Goal: Check status

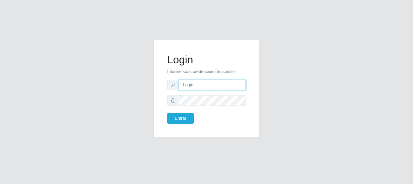
drag, startPoint x: 195, startPoint y: 87, endPoint x: 193, endPoint y: 84, distance: 3.6
click at [195, 86] on input "text" at bounding box center [212, 85] width 67 height 11
type input "ritaiwof@B5"
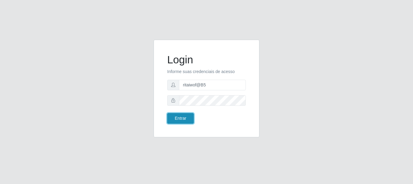
click at [185, 118] on button "Entrar" at bounding box center [180, 118] width 27 height 11
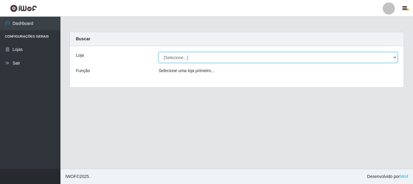
click at [397, 57] on select "[Selecione...] Bemais Supermercados - B5 Anatólia" at bounding box center [278, 57] width 239 height 11
select select "405"
click at [159, 52] on select "[Selecione...] Bemais Supermercados - B5 Anatólia" at bounding box center [278, 57] width 239 height 11
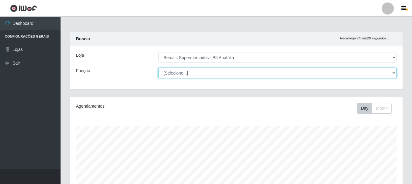
click at [391, 71] on select "[Selecione...] ASG ASG + ASG ++ Auxiliar de Estacionamento Auxiliar de Estacion…" at bounding box center [277, 72] width 238 height 11
click at [158, 67] on select "[Selecione...] ASG ASG + ASG ++ Auxiliar de Estacionamento Auxiliar de Estacion…" at bounding box center [277, 72] width 238 height 11
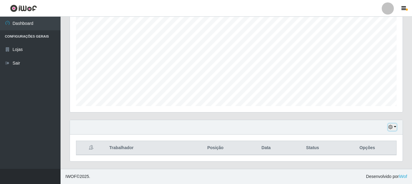
click at [390, 126] on icon "button" at bounding box center [390, 127] width 4 height 4
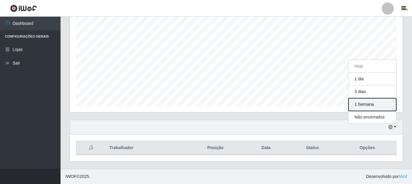
click at [361, 104] on button "1 Semana" at bounding box center [372, 104] width 48 height 13
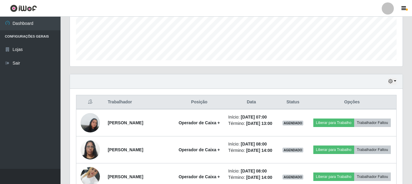
scroll to position [171, 0]
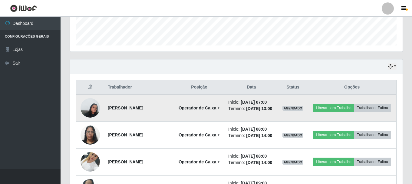
click at [93, 112] on img at bounding box center [89, 108] width 19 height 26
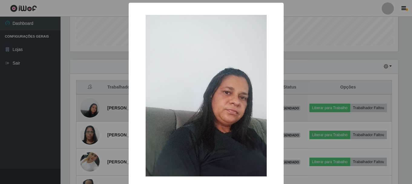
scroll to position [126, 329]
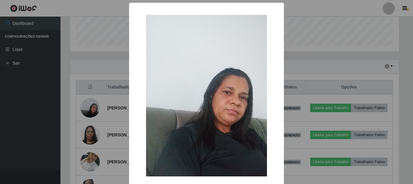
click at [292, 72] on div "× OK Cancel" at bounding box center [206, 92] width 413 height 184
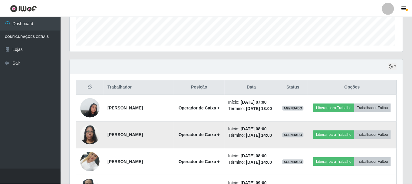
scroll to position [126, 332]
click at [86, 145] on img at bounding box center [89, 135] width 19 height 26
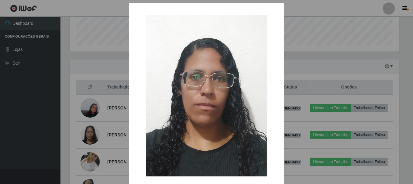
click at [298, 70] on div "× OK Cancel" at bounding box center [206, 92] width 413 height 184
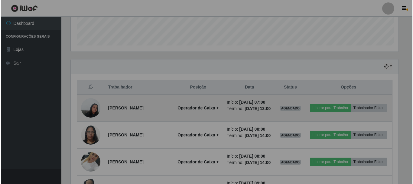
scroll to position [126, 332]
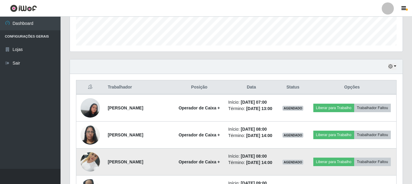
click at [96, 172] on img at bounding box center [89, 162] width 19 height 26
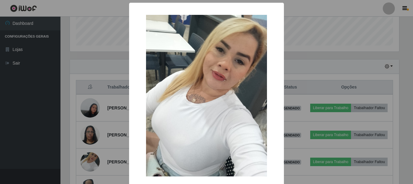
click at [309, 82] on div "× OK Cancel" at bounding box center [206, 92] width 413 height 184
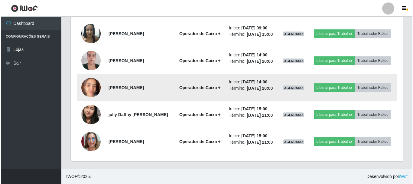
scroll to position [352, 0]
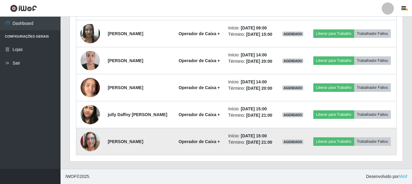
click at [93, 148] on img at bounding box center [89, 141] width 19 height 19
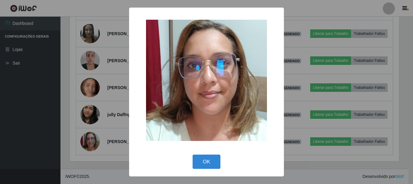
click at [298, 120] on div "× OK Cancel" at bounding box center [206, 92] width 413 height 184
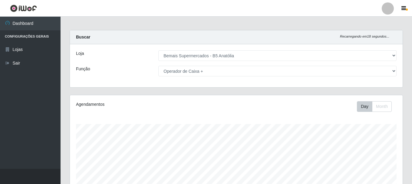
scroll to position [0, 0]
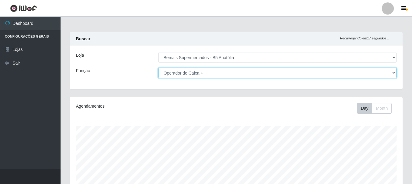
click at [392, 72] on select "[Selecione...] ASG ASG + ASG ++ Auxiliar de Estacionamento Auxiliar de Estacion…" at bounding box center [277, 72] width 238 height 11
select select "82"
click at [158, 67] on select "[Selecione...] ASG ASG + ASG ++ Auxiliar de Estacionamento Auxiliar de Estacion…" at bounding box center [277, 72] width 238 height 11
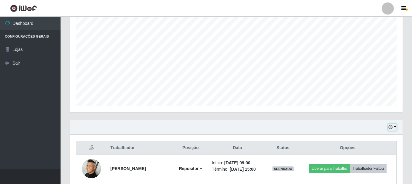
click at [391, 127] on icon "button" at bounding box center [390, 127] width 4 height 4
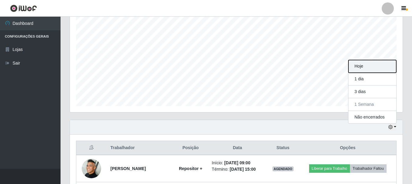
click at [361, 65] on button "Hoje" at bounding box center [372, 66] width 48 height 13
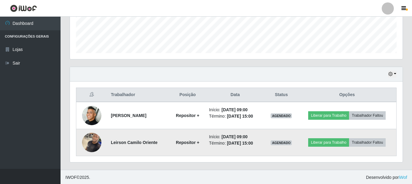
scroll to position [164, 0]
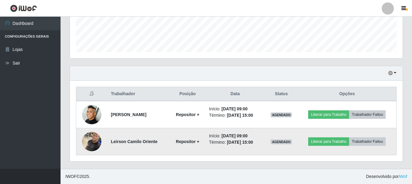
click at [94, 142] on img at bounding box center [91, 141] width 19 height 26
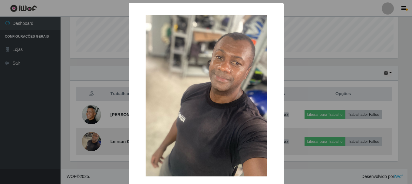
scroll to position [126, 329]
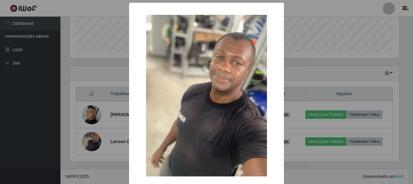
click at [297, 69] on div "× OK Cancel" at bounding box center [206, 92] width 413 height 184
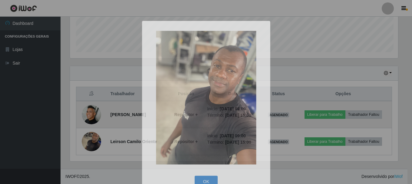
scroll to position [0, 0]
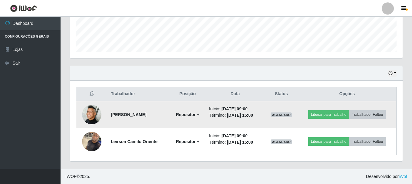
click at [90, 108] on img at bounding box center [91, 114] width 19 height 19
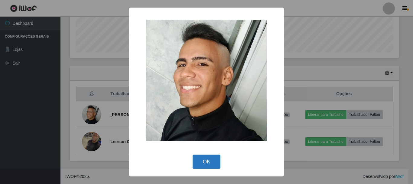
click at [205, 162] on button "OK" at bounding box center [207, 161] width 28 height 14
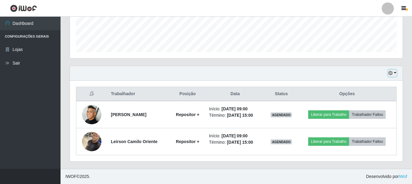
click at [396, 74] on button "button" at bounding box center [392, 73] width 8 height 7
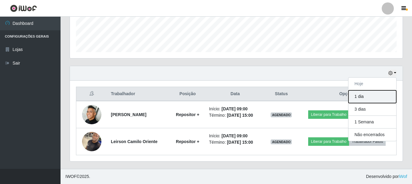
click at [360, 97] on button "1 dia" at bounding box center [372, 96] width 48 height 13
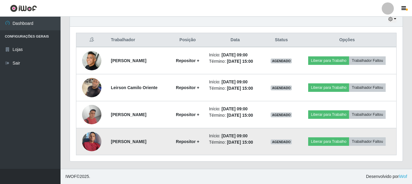
click at [88, 141] on img at bounding box center [91, 141] width 19 height 26
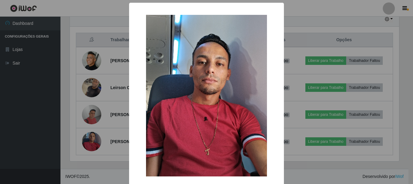
click at [292, 120] on div "× OK Cancel" at bounding box center [206, 92] width 413 height 184
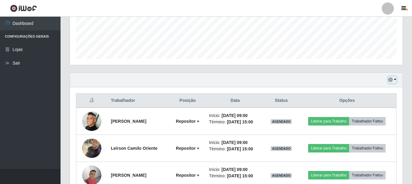
click at [390, 79] on icon "button" at bounding box center [390, 79] width 4 height 4
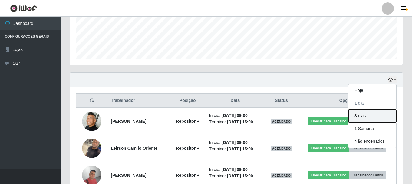
click at [357, 118] on button "3 dias" at bounding box center [372, 116] width 48 height 13
